Goal: Task Accomplishment & Management: Complete application form

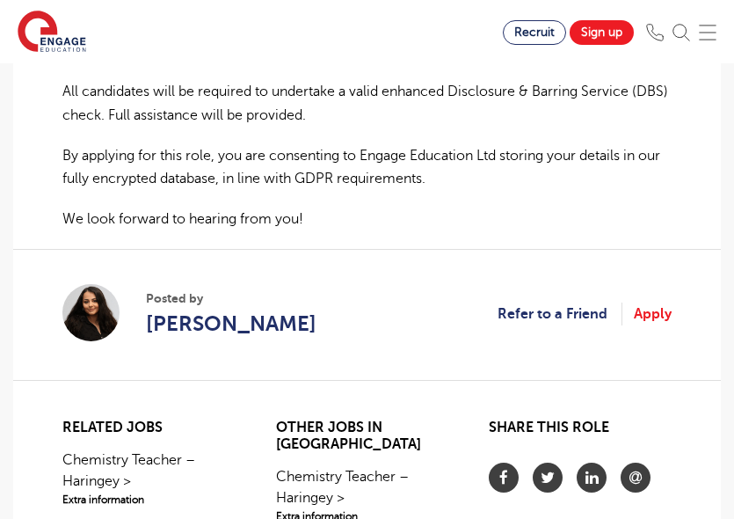
scroll to position [1478, 0]
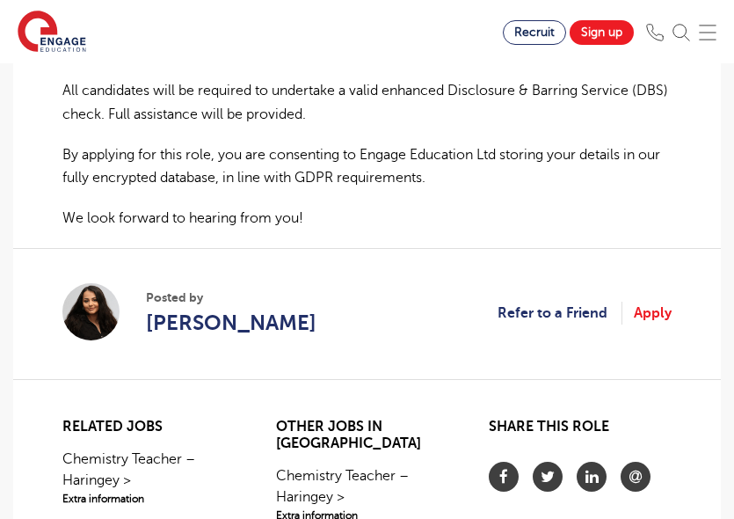
click at [98, 283] on img at bounding box center [90, 311] width 57 height 57
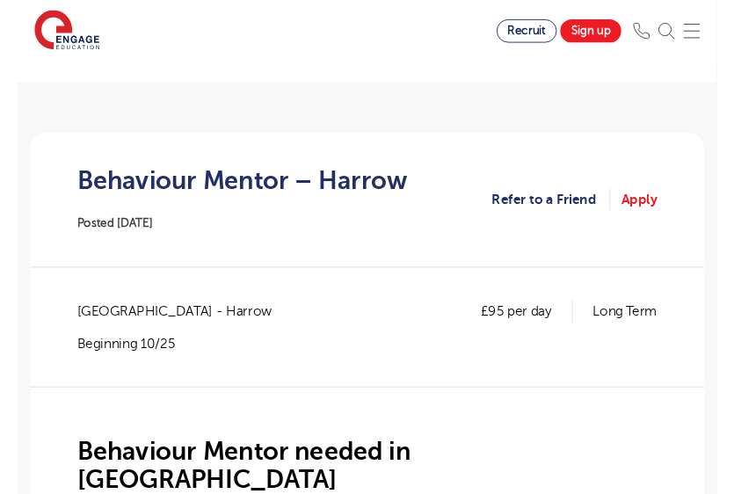
scroll to position [179, 0]
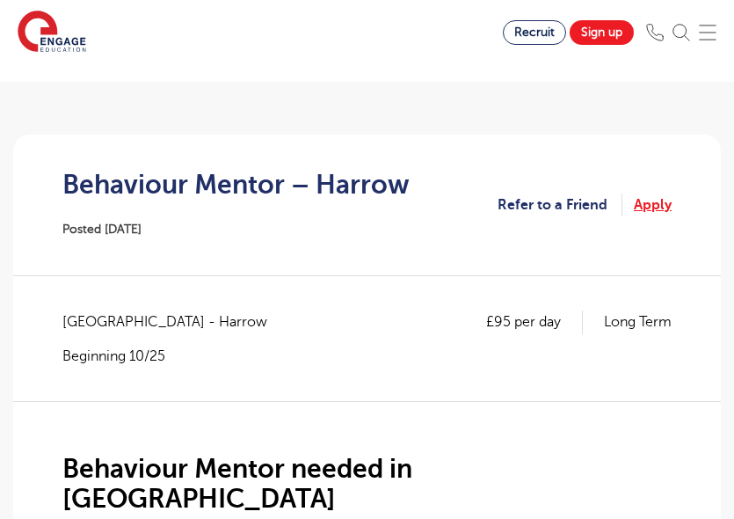
click at [650, 201] on link "Apply" at bounding box center [653, 204] width 38 height 23
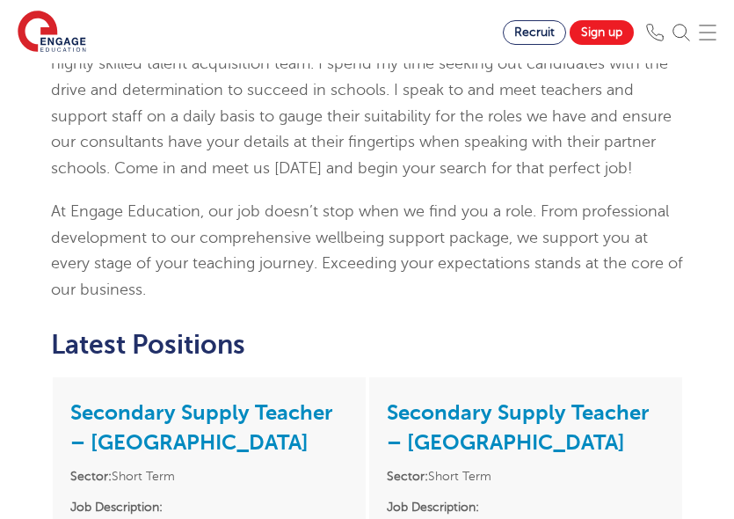
scroll to position [697, 0]
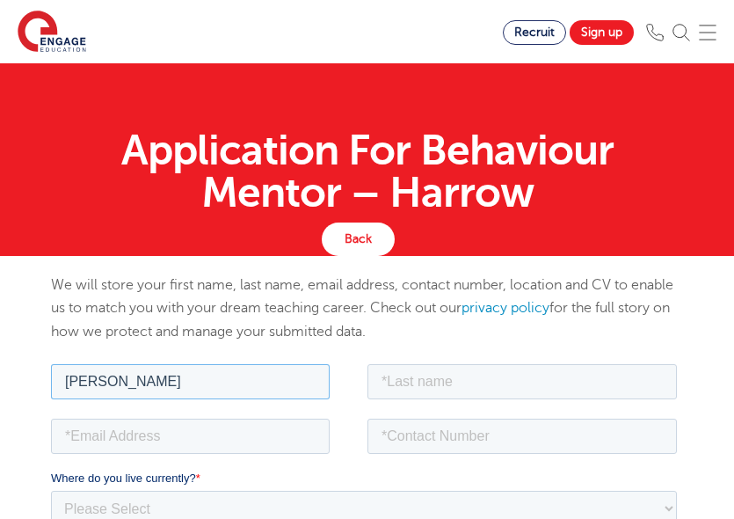
type input "Angie"
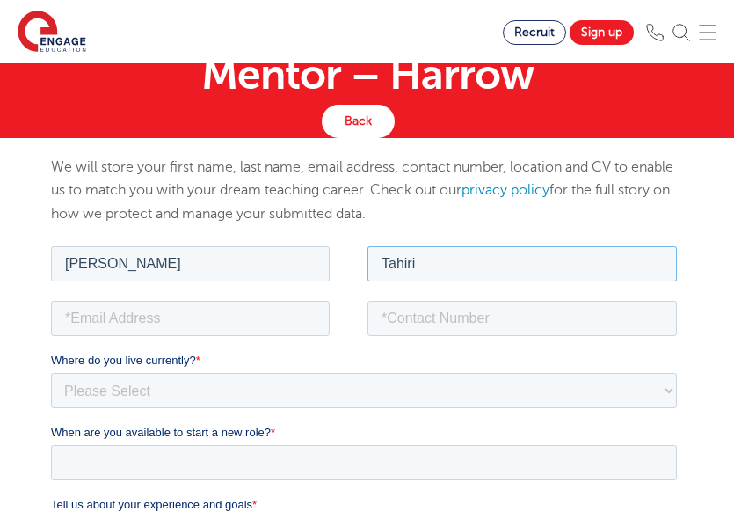
scroll to position [154, 0]
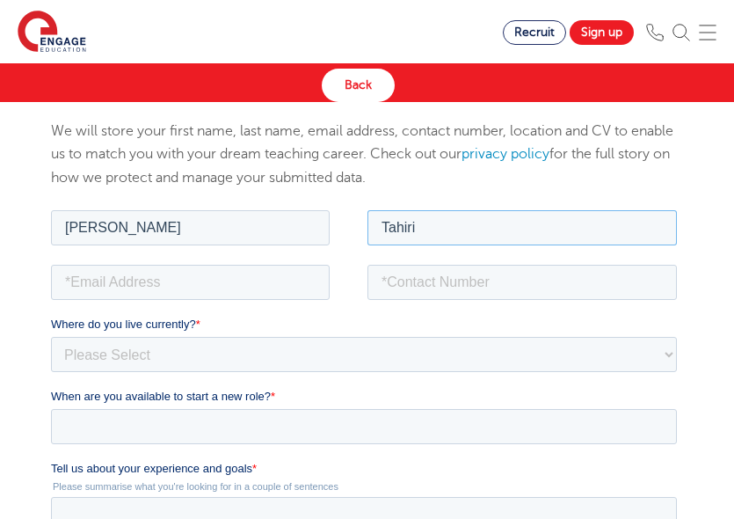
type input "Tahiri"
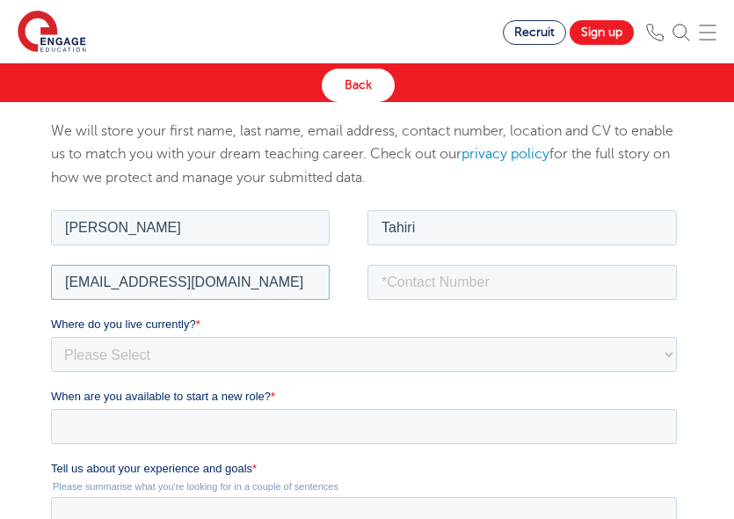
type input "atahiri97@outlook.com"
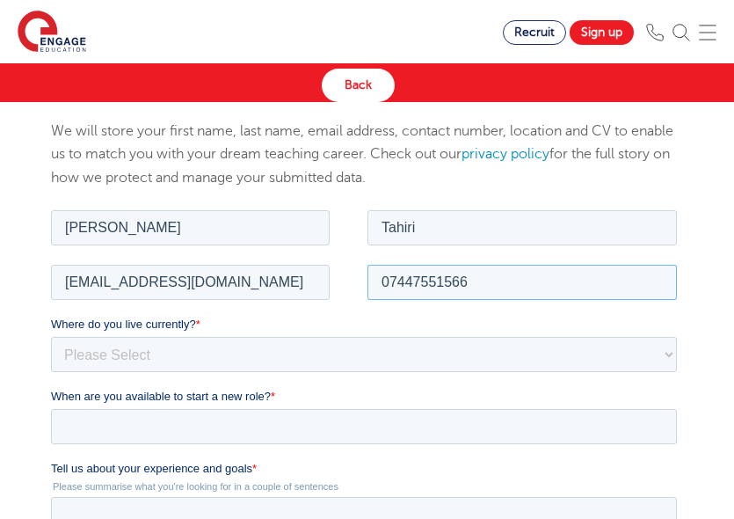
type input "07447551566"
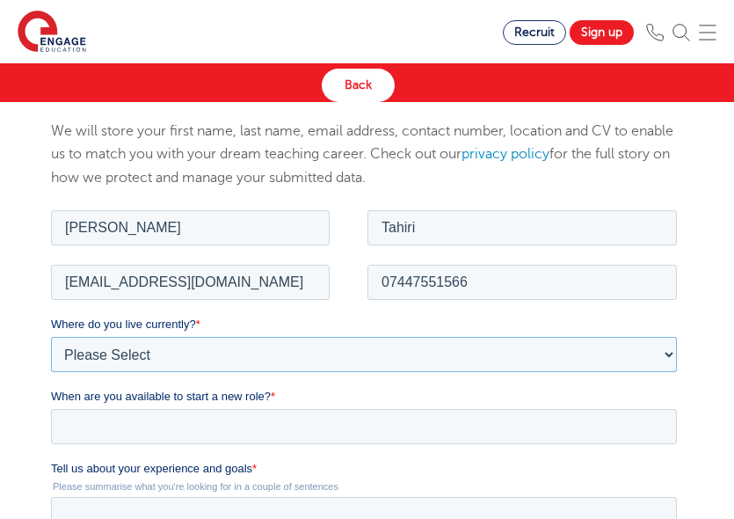
select select "UK"
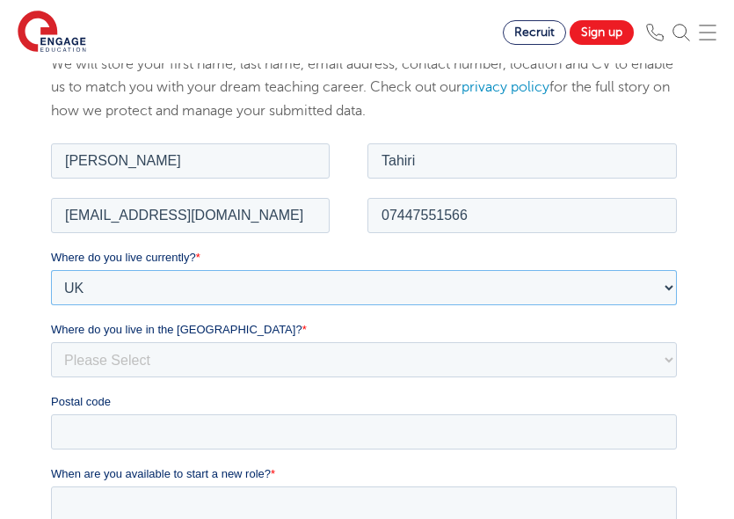
scroll to position [227, 0]
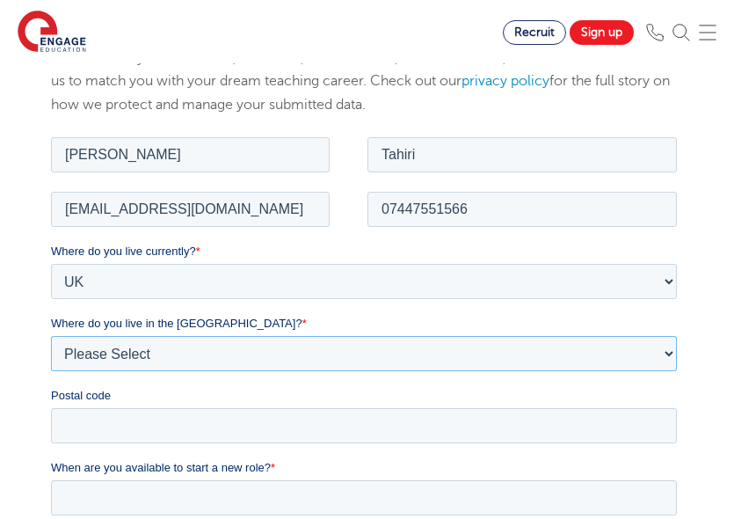
select select "London"
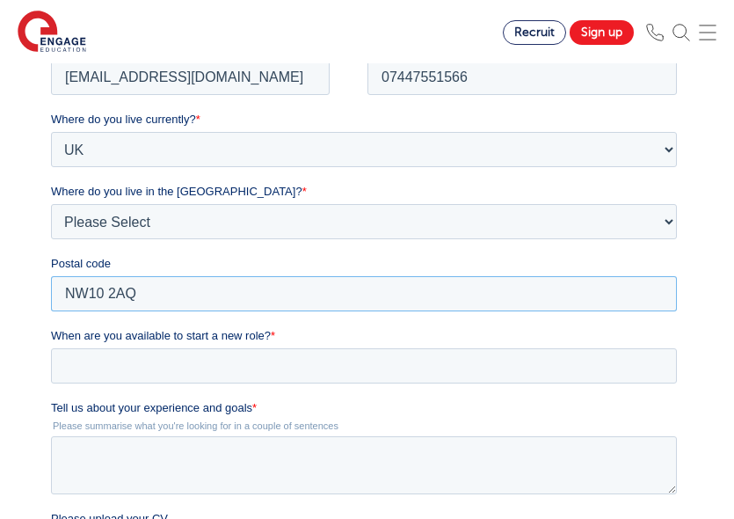
scroll to position [395, 0]
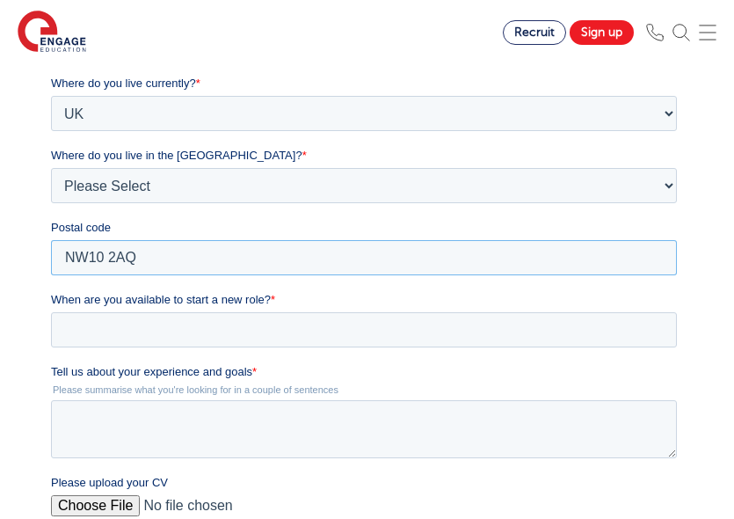
type input "NW10 2AQ"
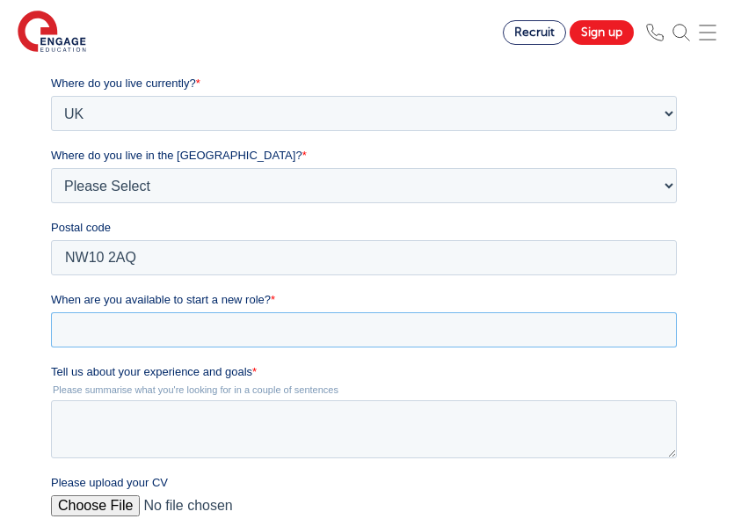
click at [293, 331] on input "When are you available to start a new role? *" at bounding box center [363, 329] width 626 height 35
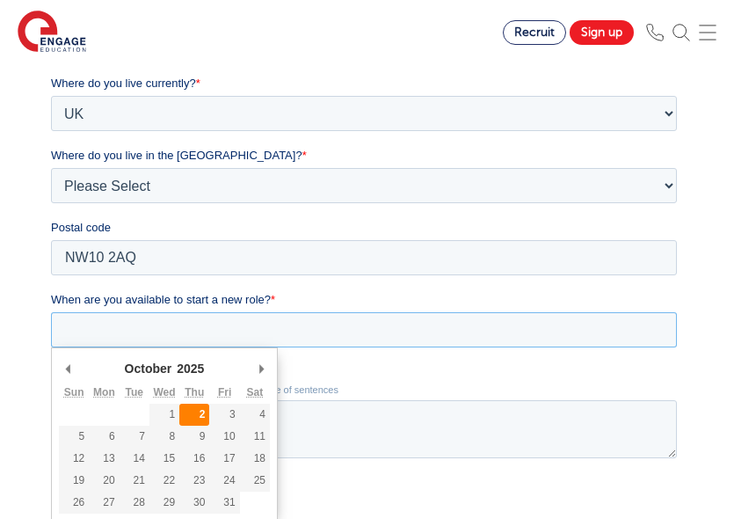
type div "2025-10-02"
type input "2025/10/02"
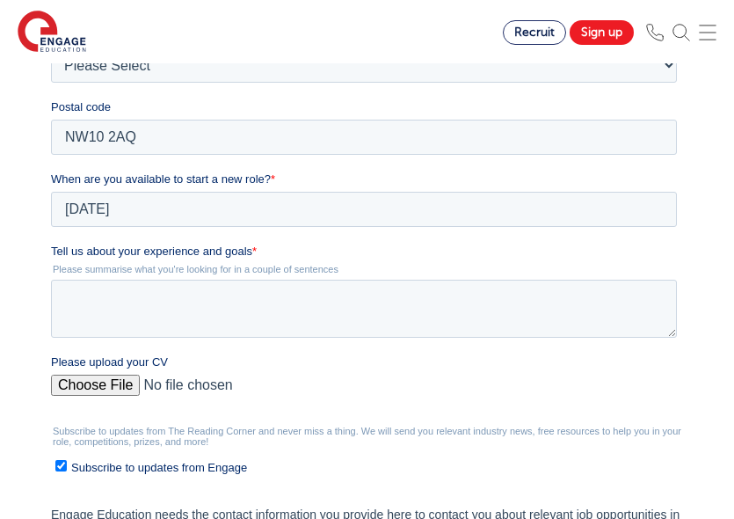
scroll to position [516, 0]
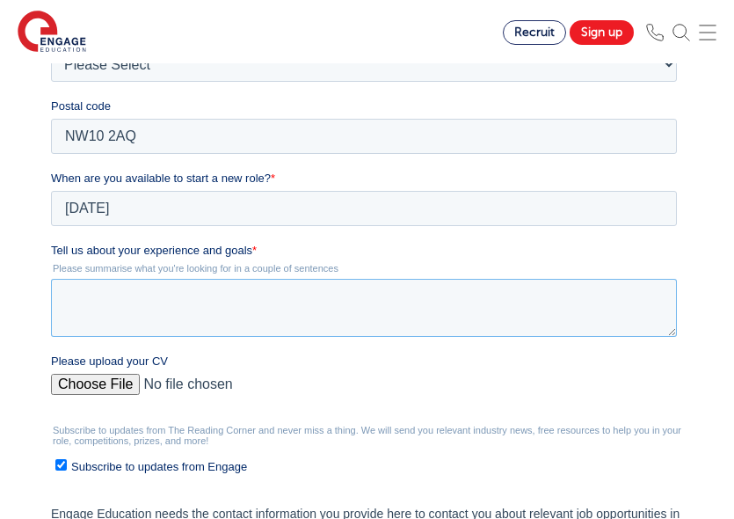
click at [227, 292] on textarea "Tell us about your experience and goals *" at bounding box center [363, 308] width 626 height 58
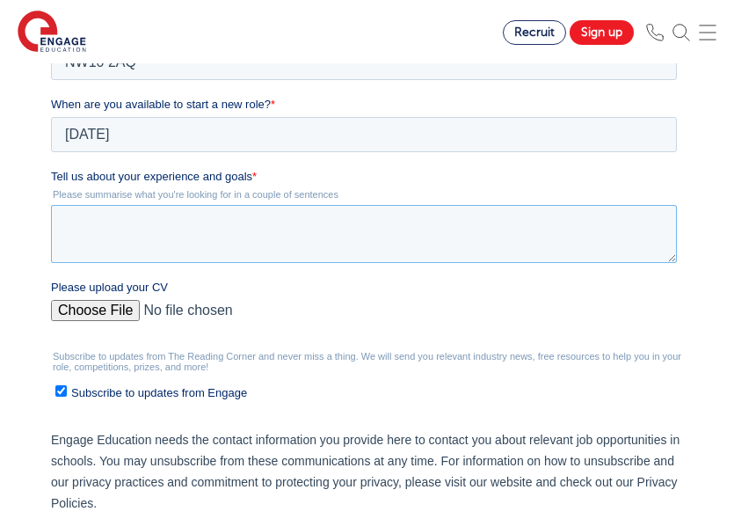
scroll to position [589, 0]
click at [126, 311] on div "Please upload your CV" at bounding box center [366, 308] width 633 height 56
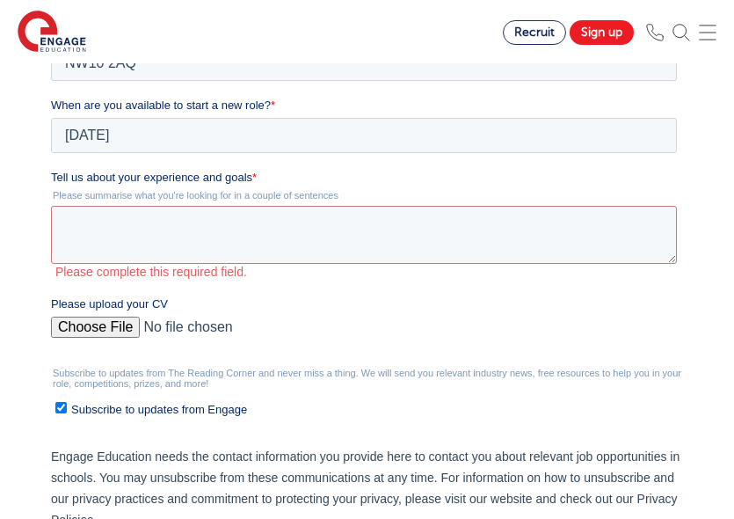
click at [125, 331] on input "Please upload your CV" at bounding box center [363, 334] width 626 height 35
type input "C:\fakepath\CV.pdf"
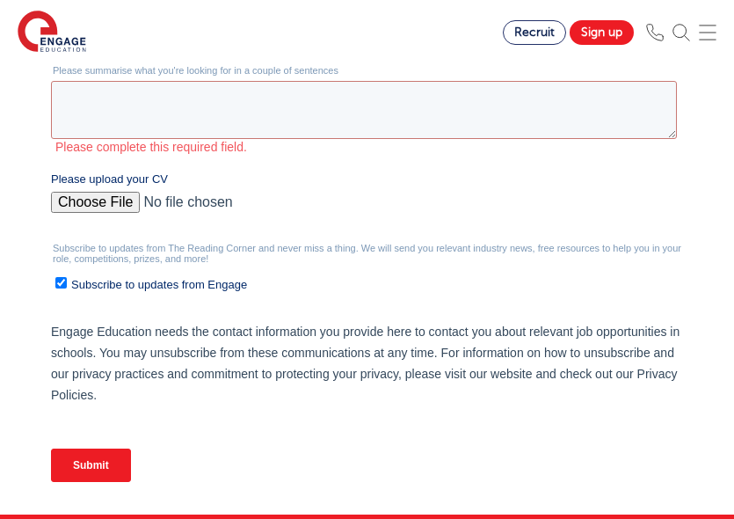
scroll to position [737, 0]
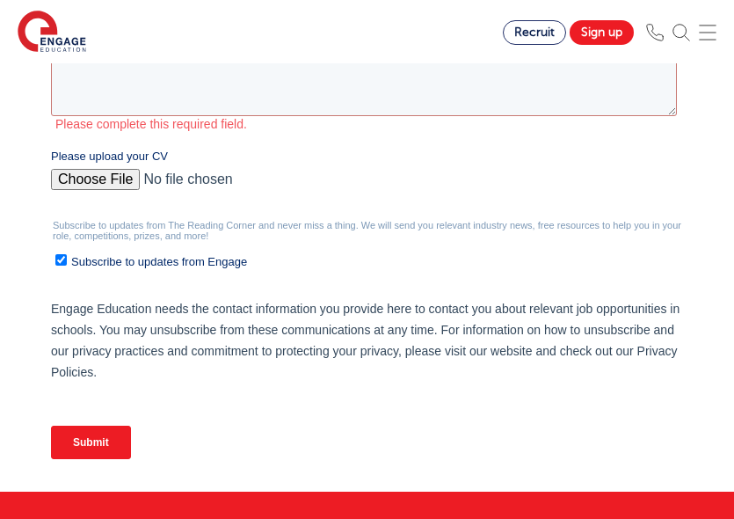
click at [165, 262] on span "Subscribe to updates from Engage" at bounding box center [158, 261] width 176 height 13
click at [66, 262] on input "Subscribe to updates from Engage" at bounding box center [60, 259] width 11 height 11
checkbox input "false"
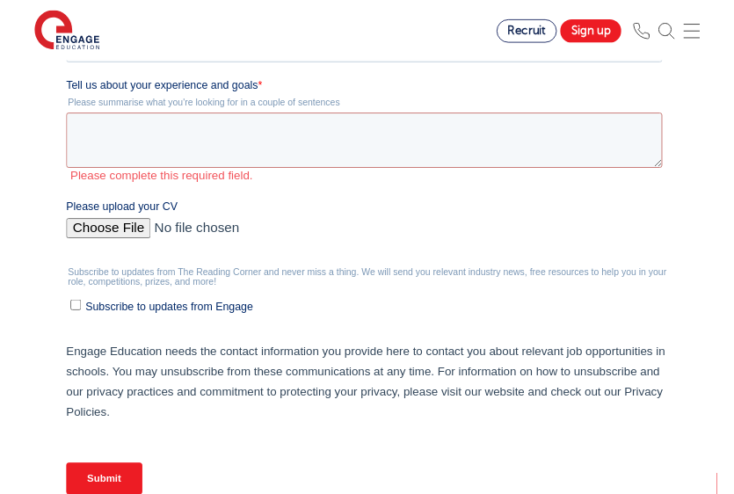
scroll to position [676, 0]
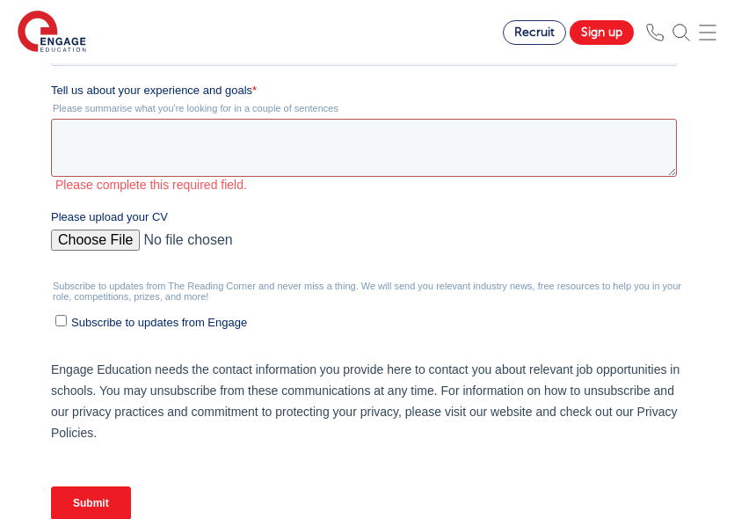
click at [168, 160] on textarea "Tell us about your experience and goals *" at bounding box center [363, 148] width 626 height 58
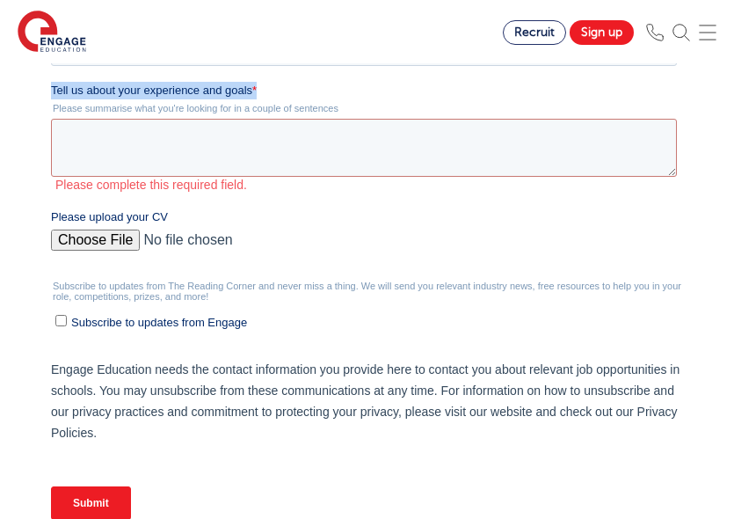
drag, startPoint x: 261, startPoint y: 91, endPoint x: 53, endPoint y: 91, distance: 208.4
click at [53, 91] on label "Tell us about your experience and goals *" at bounding box center [366, 91] width 633 height 18
click at [53, 119] on textarea "Tell us about your experience and goals *" at bounding box center [363, 148] width 626 height 58
copy div "Tell us about your experience and goals * Please summarise what you're looking …"
drag, startPoint x: 53, startPoint y: 91, endPoint x: 344, endPoint y: 113, distance: 292.0
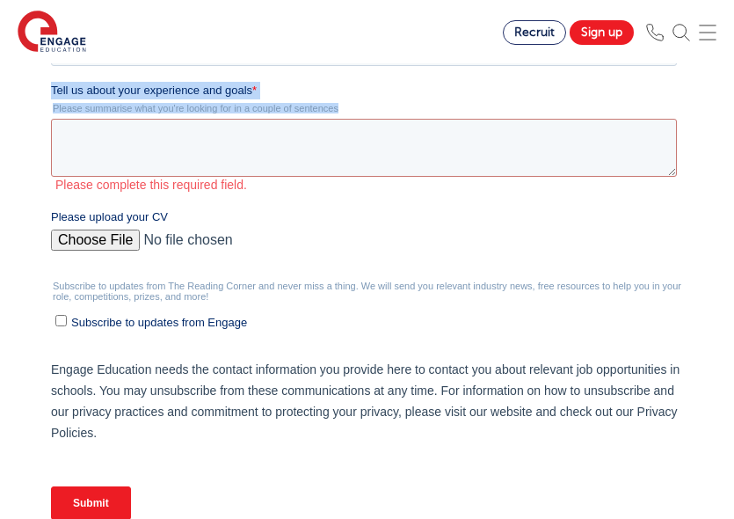
click at [344, 113] on div "Tell us about your experience and goals * Please summarise what you're looking …" at bounding box center [366, 137] width 633 height 111
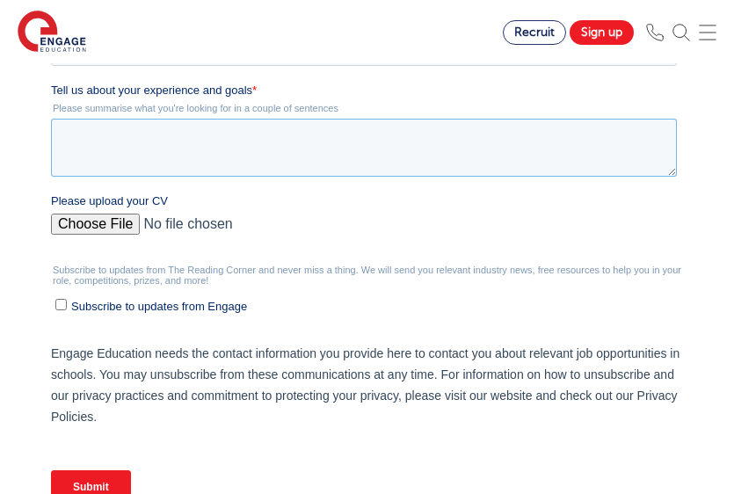
click at [226, 133] on textarea "Tell us about your experience and goals *" at bounding box center [363, 148] width 626 height 58
type textarea "t"
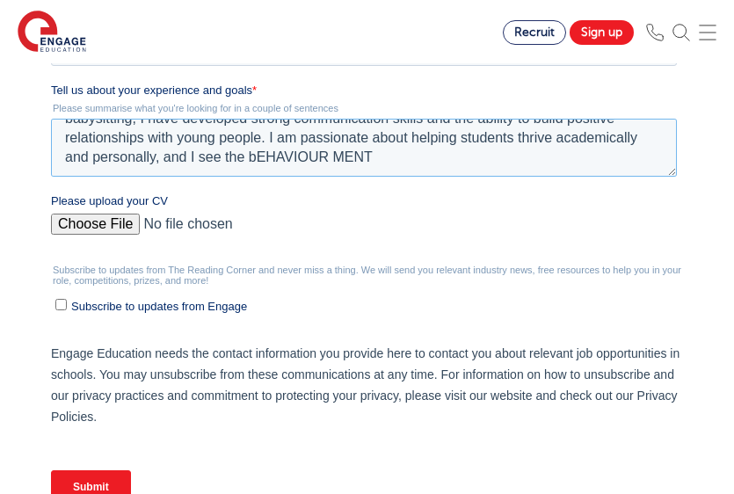
scroll to position [39, 0]
click at [318, 160] on textarea "Through voluntary mentoring during sixth form, as well as childcare responsibil…" at bounding box center [363, 148] width 626 height 58
click at [426, 159] on textarea "Through voluntary mentoring during sixth form, as well as childcare responsibil…" at bounding box center [363, 148] width 626 height 58
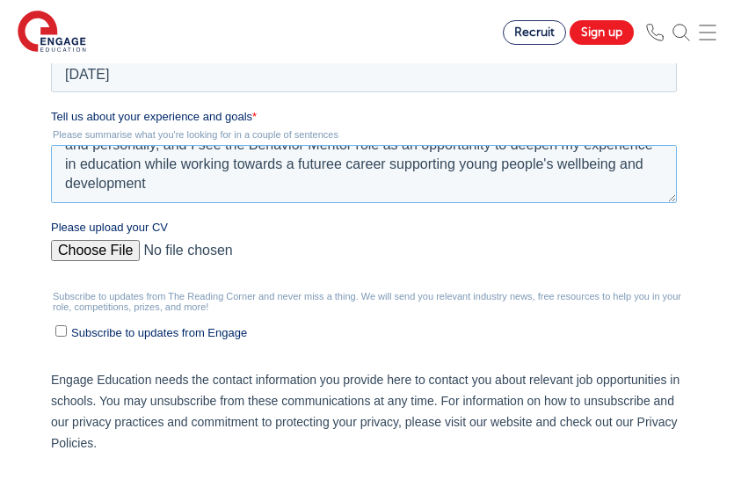
scroll to position [638, 0]
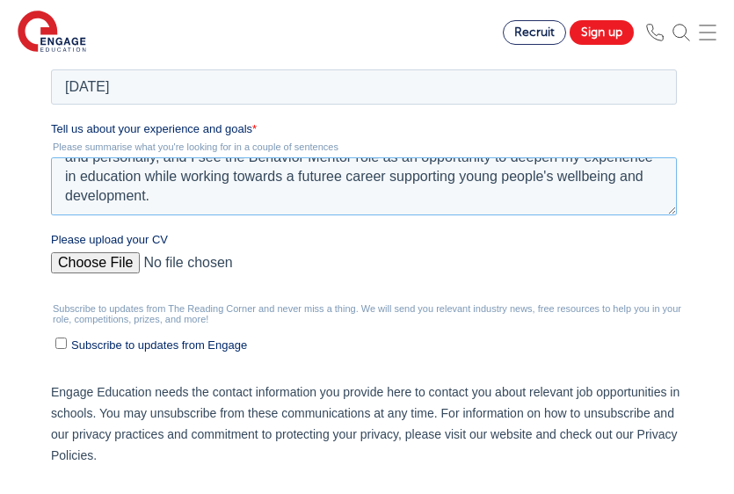
click at [343, 172] on textarea "Through voluntary mentoring during sixth form, as well as childcare responsibil…" at bounding box center [363, 186] width 626 height 58
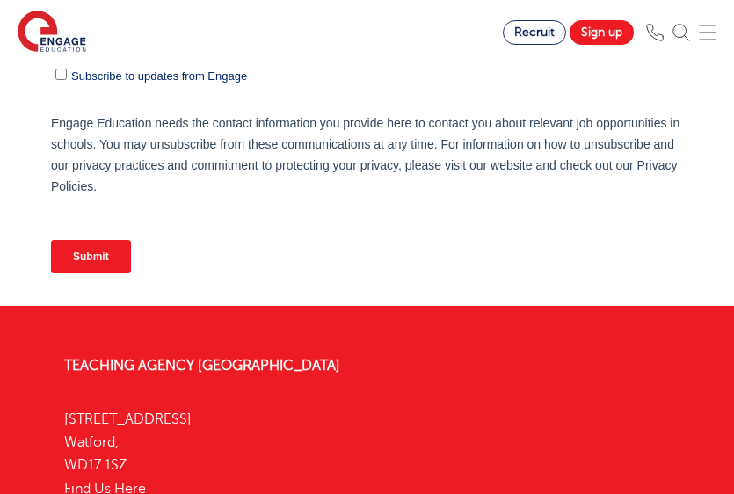
scroll to position [1011, 0]
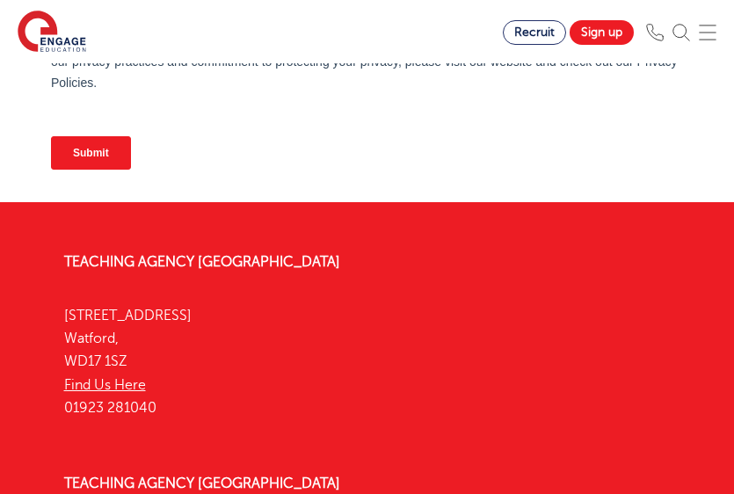
type textarea "Through voluntary mentoring during sixth form, as well as childcare responsibil…"
click at [107, 160] on input "Submit" at bounding box center [90, 152] width 80 height 33
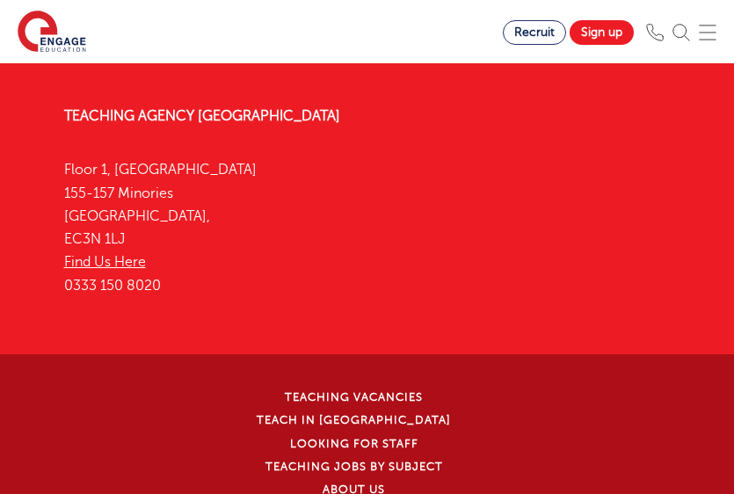
scroll to position [0, 0]
